Goal: Task Accomplishment & Management: Use online tool/utility

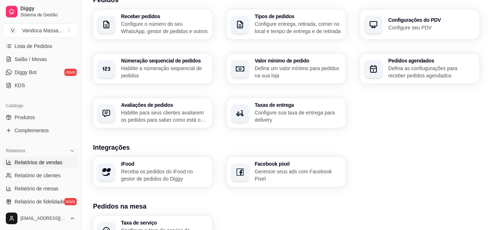
scroll to position [111, 0]
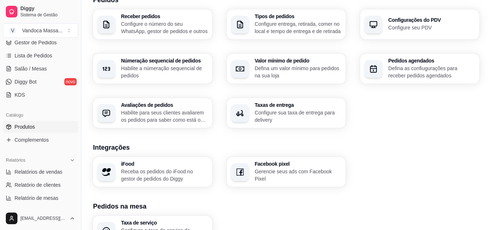
click at [41, 125] on link "Produtos" at bounding box center [40, 127] width 75 height 12
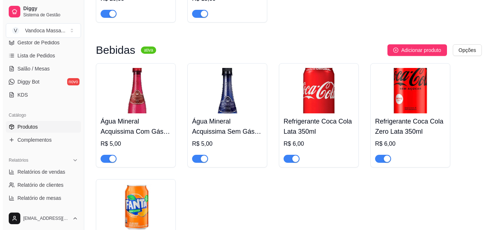
scroll to position [917, 0]
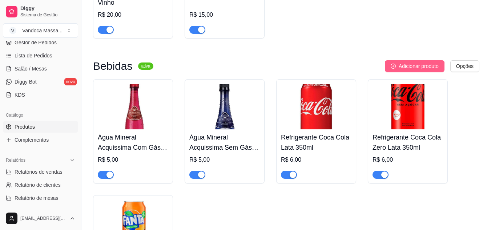
click at [421, 69] on span "Adicionar produto" at bounding box center [419, 66] width 40 height 8
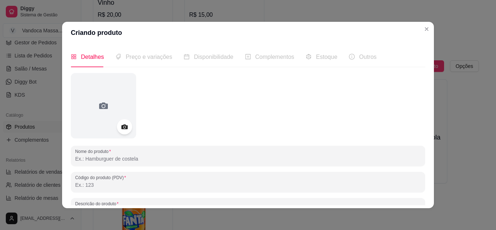
click at [120, 121] on div at bounding box center [124, 126] width 15 height 15
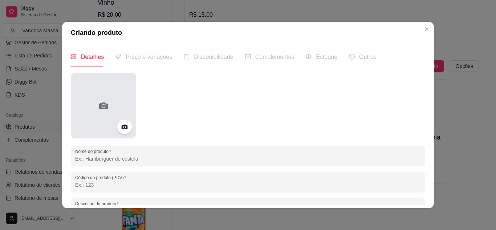
click at [105, 106] on icon at bounding box center [103, 105] width 9 height 7
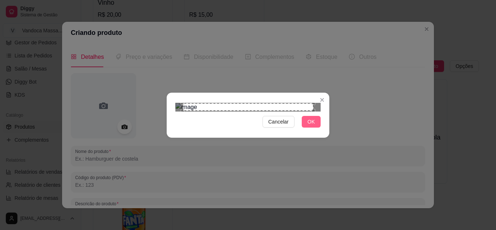
click at [316, 128] on button "OK" at bounding box center [311, 122] width 19 height 12
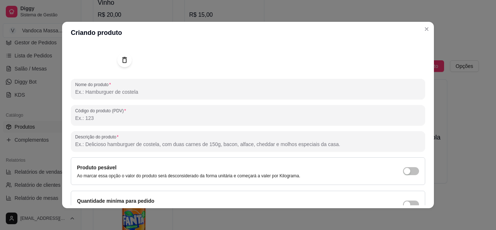
scroll to position [0, 0]
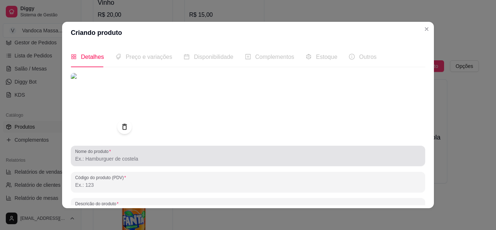
click at [154, 152] on div at bounding box center [248, 156] width 346 height 15
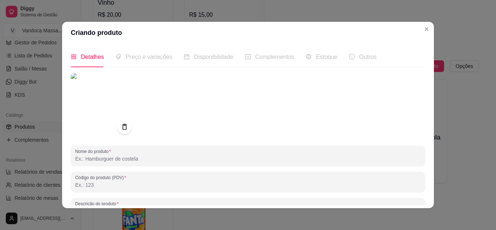
paste input "Refrigerante Lata Sprite Sabor Limão 350ml"
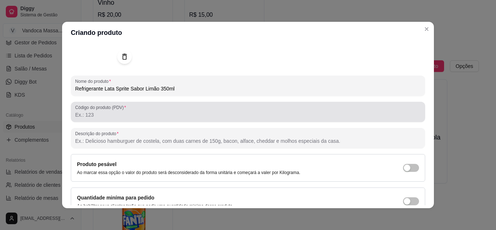
scroll to position [73, 0]
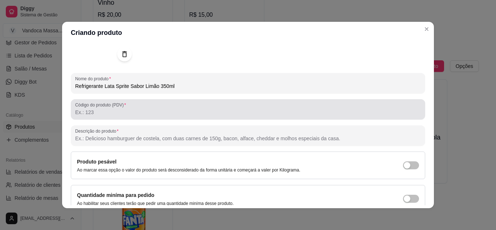
type input "Refrigerante Lata Sprite Sabor Limão 350ml"
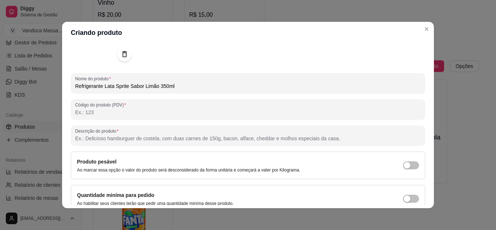
click at [156, 111] on input "Código do produto (PDV)" at bounding box center [248, 112] width 346 height 7
click at [130, 109] on input "Código do produto (PDV)" at bounding box center [248, 112] width 346 height 7
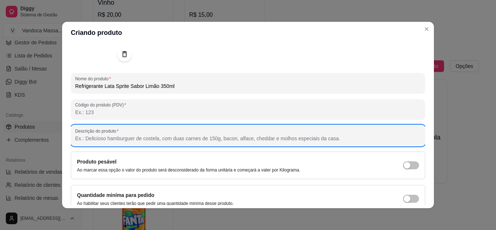
scroll to position [106, 0]
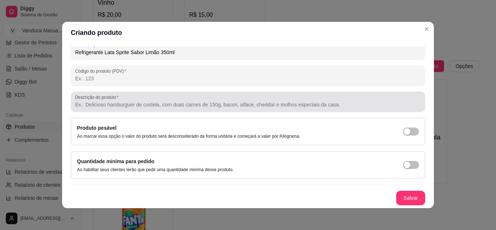
click at [158, 110] on div "Descrição do produto" at bounding box center [248, 102] width 355 height 20
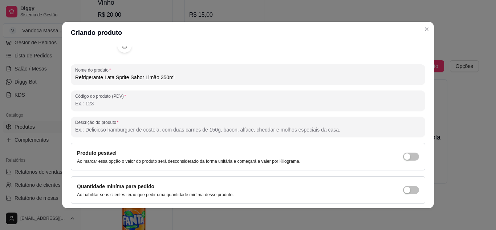
scroll to position [70, 0]
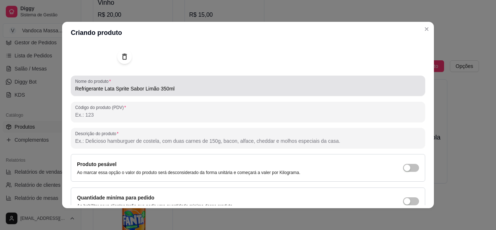
click at [156, 90] on input "Refrigerante Lata Sprite Sabor Limão 350ml" at bounding box center [248, 88] width 346 height 7
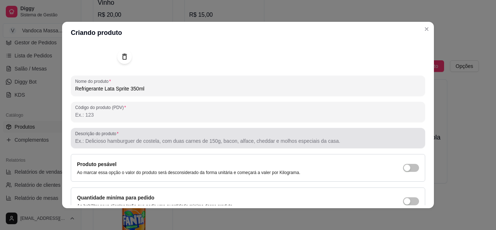
type input "Refrigerante Lata Sprite 350ml"
click at [125, 139] on input "Descrição do produto" at bounding box center [248, 140] width 346 height 7
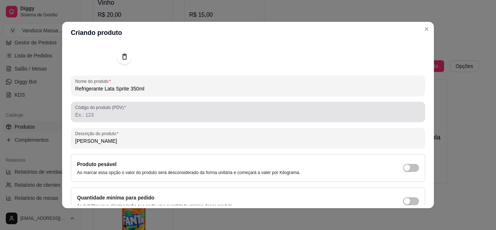
type input "[PERSON_NAME]"
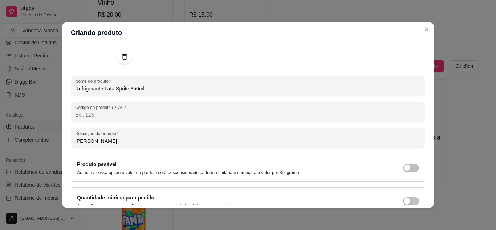
click at [116, 115] on input "Código do produto (PDV)" at bounding box center [248, 114] width 346 height 7
type input "15"
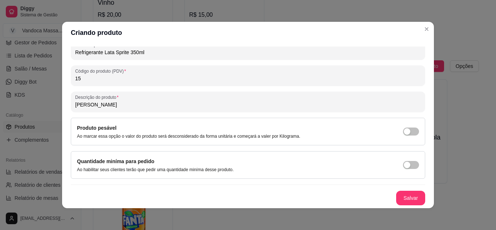
scroll to position [1, 0]
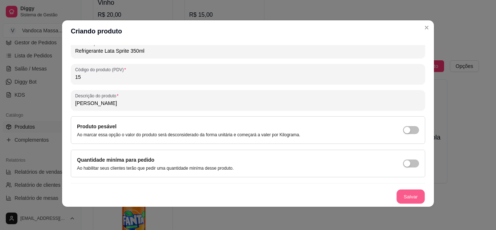
click at [398, 197] on button "Salvar" at bounding box center [411, 197] width 28 height 14
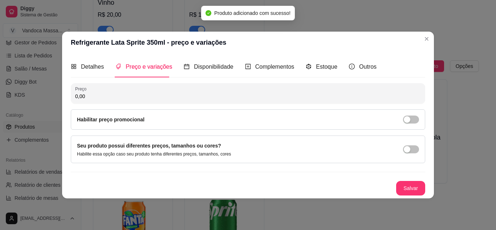
scroll to position [0, 0]
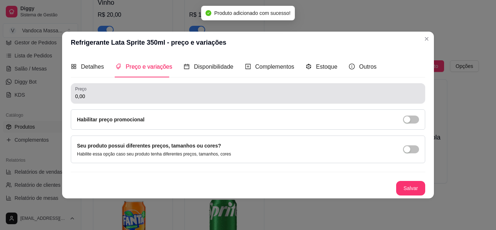
click at [123, 94] on input "0,00" at bounding box center [248, 96] width 346 height 7
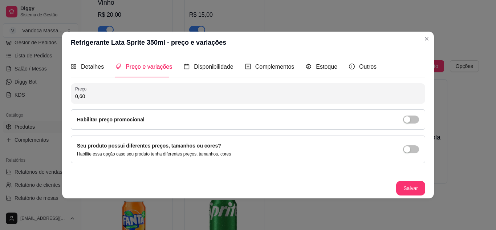
type input "6,00"
click at [216, 66] on span "Disponibilidade" at bounding box center [214, 67] width 40 height 6
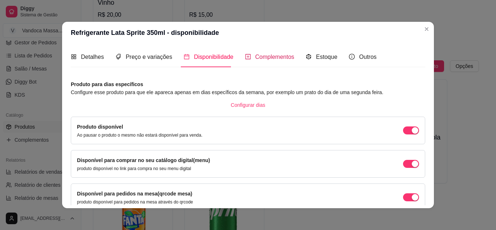
click at [257, 53] on div "Complementos" at bounding box center [269, 56] width 49 height 9
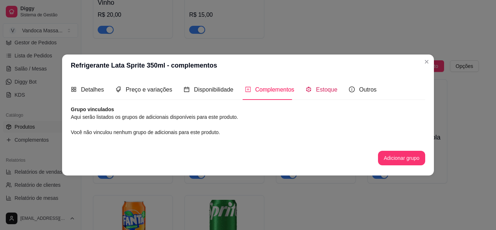
click at [321, 90] on span "Estoque" at bounding box center [326, 90] width 21 height 6
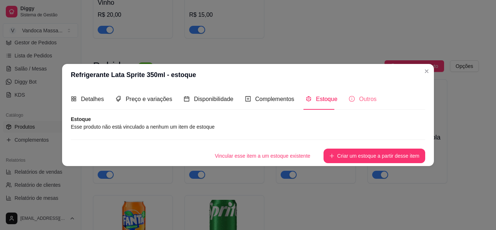
click at [358, 105] on div "Outros" at bounding box center [363, 99] width 28 height 21
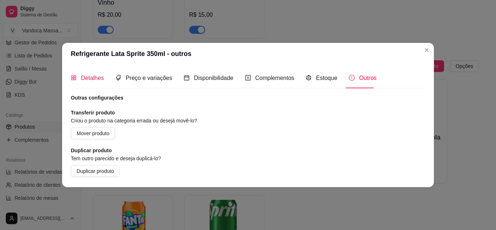
click at [99, 80] on span "Detalhes" at bounding box center [92, 78] width 23 height 6
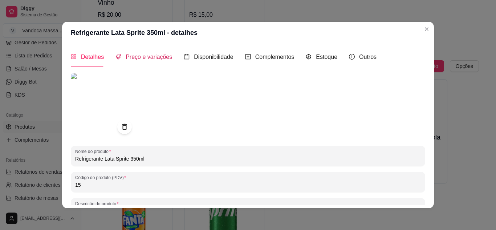
click at [148, 56] on span "Preço e variações" at bounding box center [149, 57] width 47 height 6
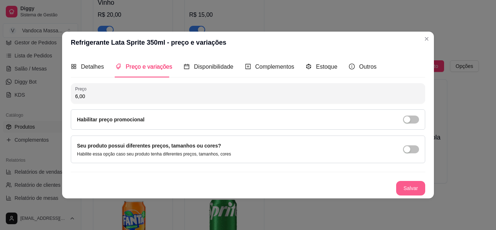
click at [416, 186] on button "Salvar" at bounding box center [411, 188] width 29 height 15
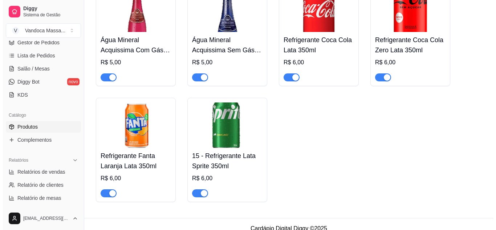
scroll to position [1026, 0]
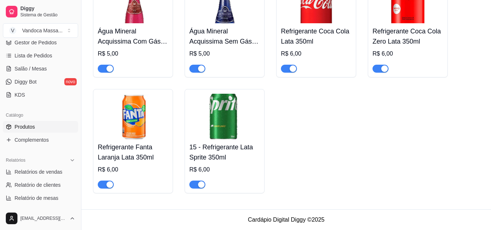
click at [232, 135] on img at bounding box center [224, 116] width 71 height 45
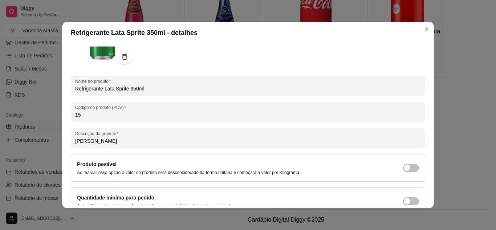
scroll to position [73, 0]
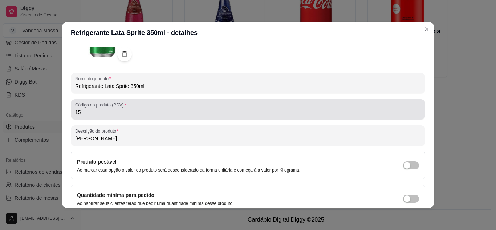
click at [89, 115] on input "15" at bounding box center [248, 112] width 346 height 7
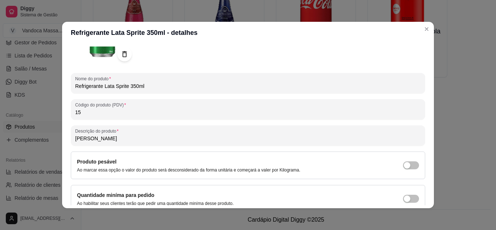
click at [89, 115] on input "15" at bounding box center [248, 112] width 346 height 7
type input "1"
click at [342, 56] on div at bounding box center [248, 32] width 355 height 65
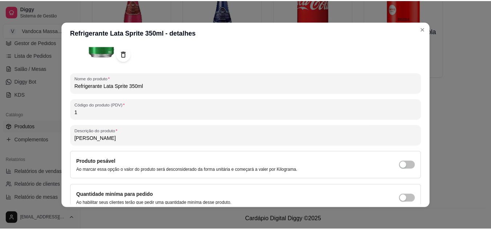
scroll to position [106, 0]
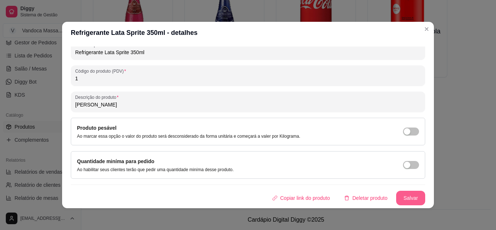
click at [401, 193] on button "Salvar" at bounding box center [411, 198] width 29 height 15
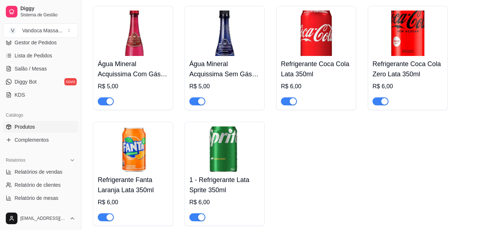
scroll to position [1026, 0]
